Goal: Transaction & Acquisition: Book appointment/travel/reservation

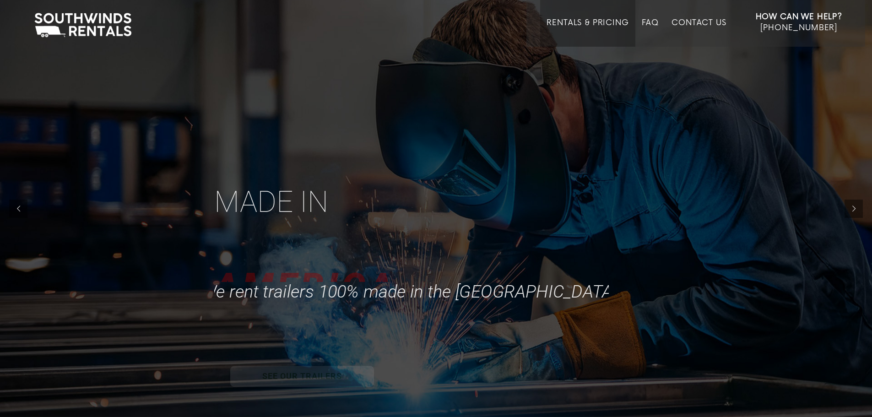
click at [582, 23] on link "Rentals & Pricing" at bounding box center [587, 32] width 82 height 28
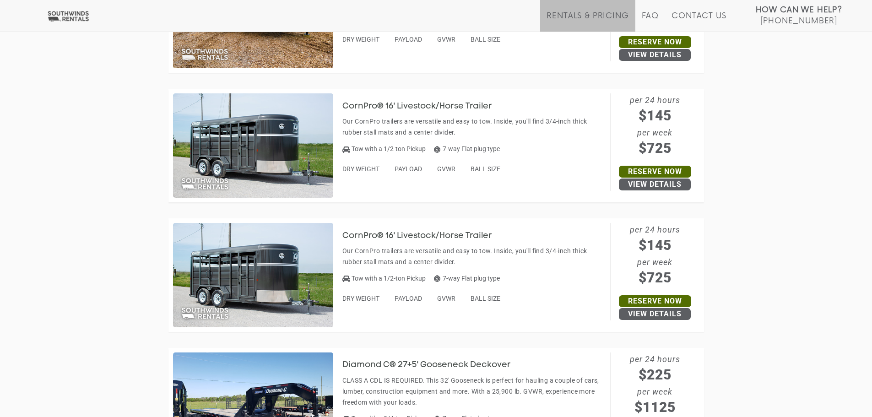
scroll to position [1464, 0]
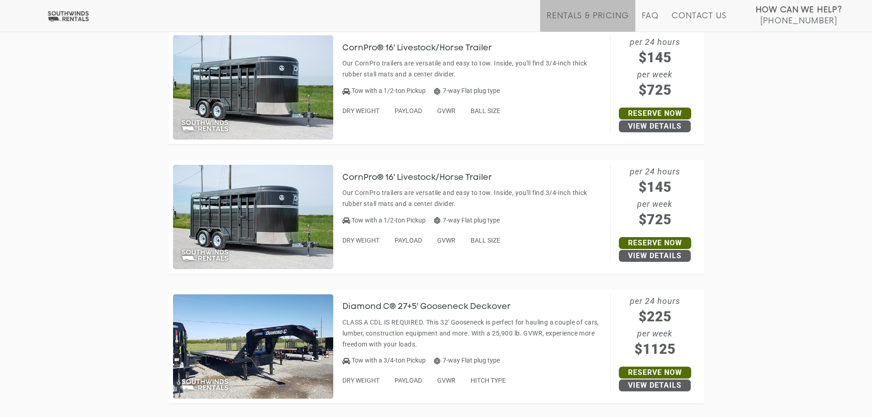
click at [442, 177] on h3 "CornPro® 16' Livestock/Horse Trailer" at bounding box center [423, 177] width 163 height 9
